Goal: Find specific page/section

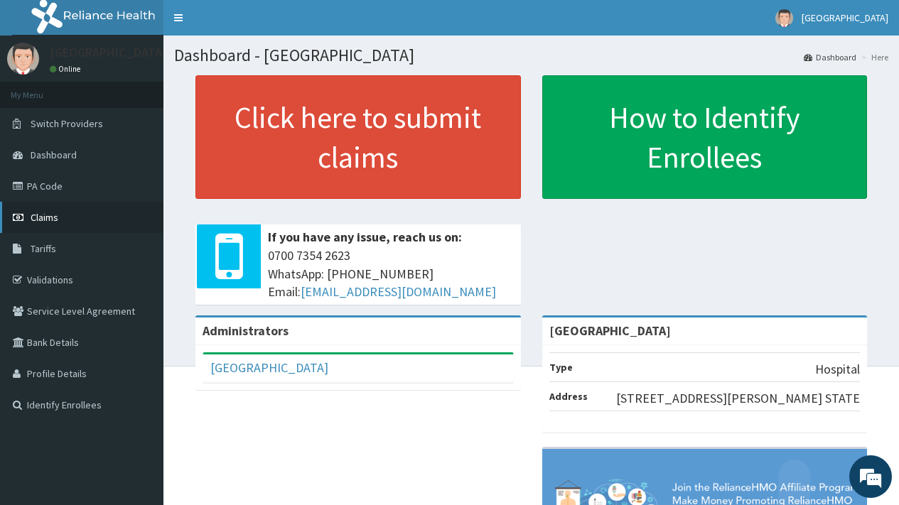
click at [44, 218] on span "Claims" at bounding box center [45, 217] width 28 height 13
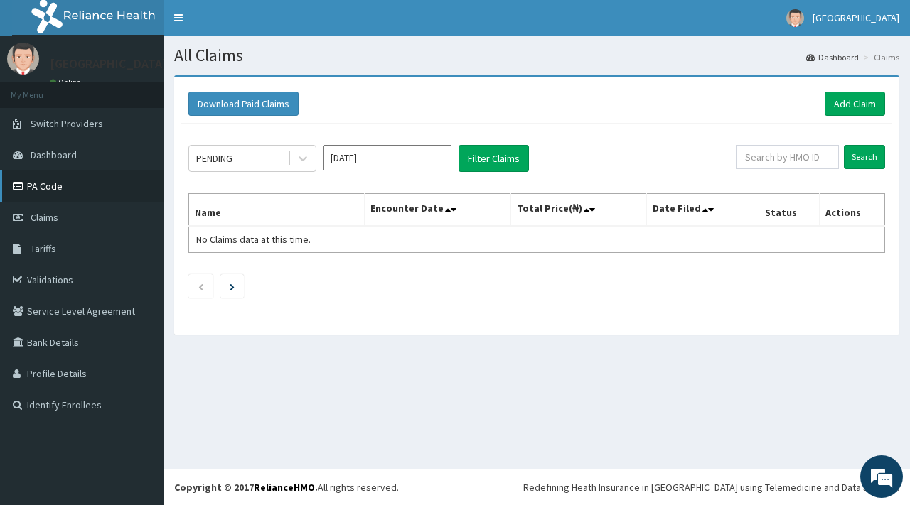
click at [50, 182] on link "PA Code" at bounding box center [82, 186] width 164 height 31
